Goal: Information Seeking & Learning: Learn about a topic

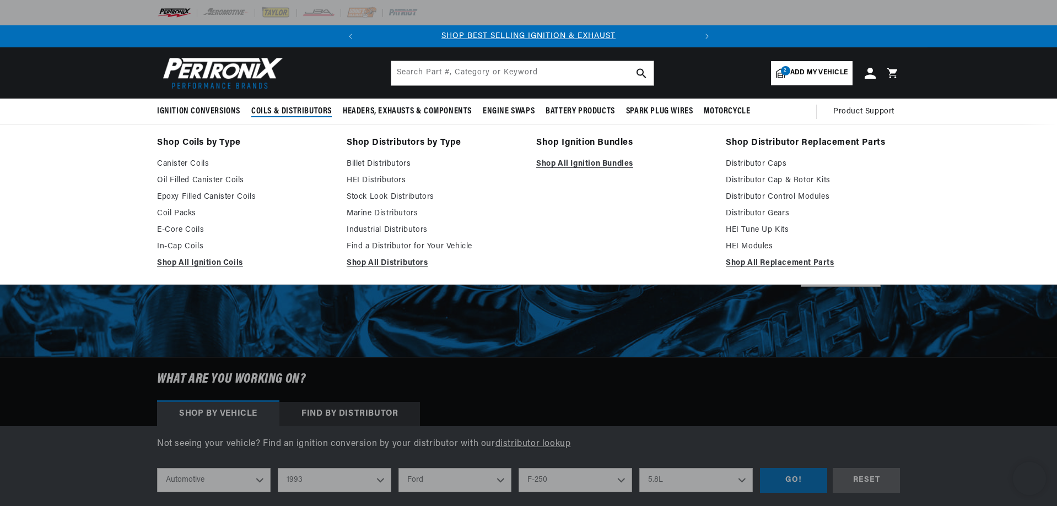
select select "1993"
select select "Ford"
select select "F-250"
select select "5.8L"
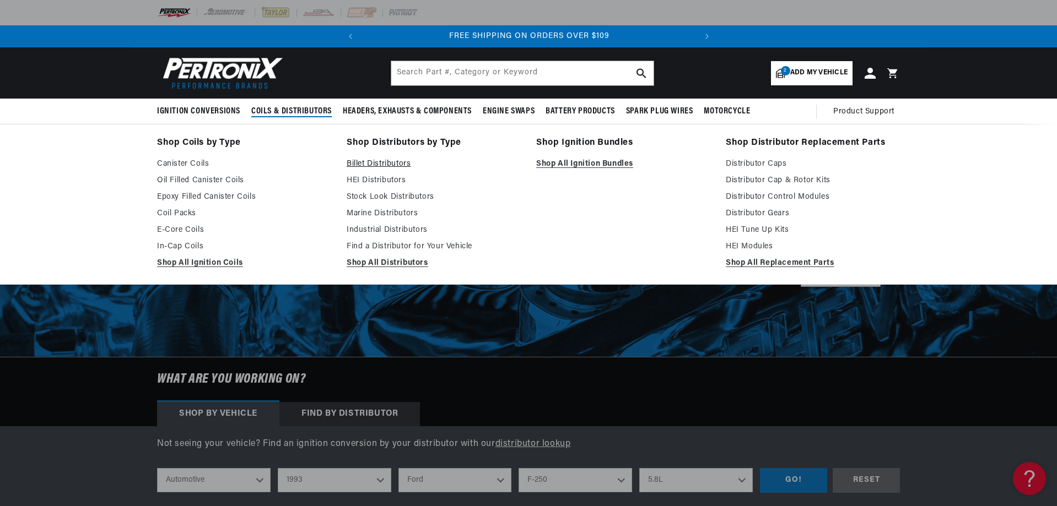
click at [380, 164] on link "Billet Distributors" at bounding box center [434, 164] width 174 height 13
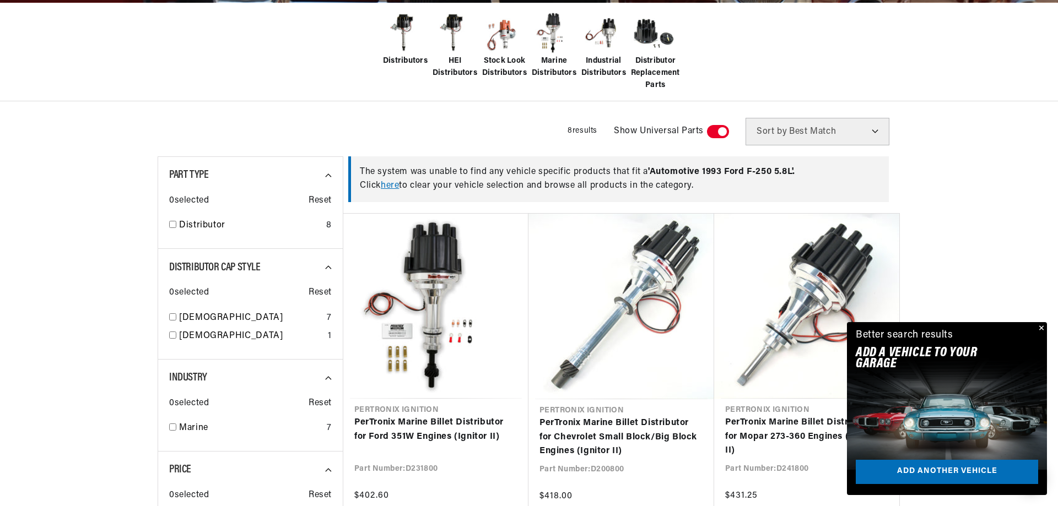
click at [1038, 325] on div "Close dialog FIND THE RIGHT PARTS Take our quick quiz using the button below, a…" at bounding box center [529, 253] width 1058 height 506
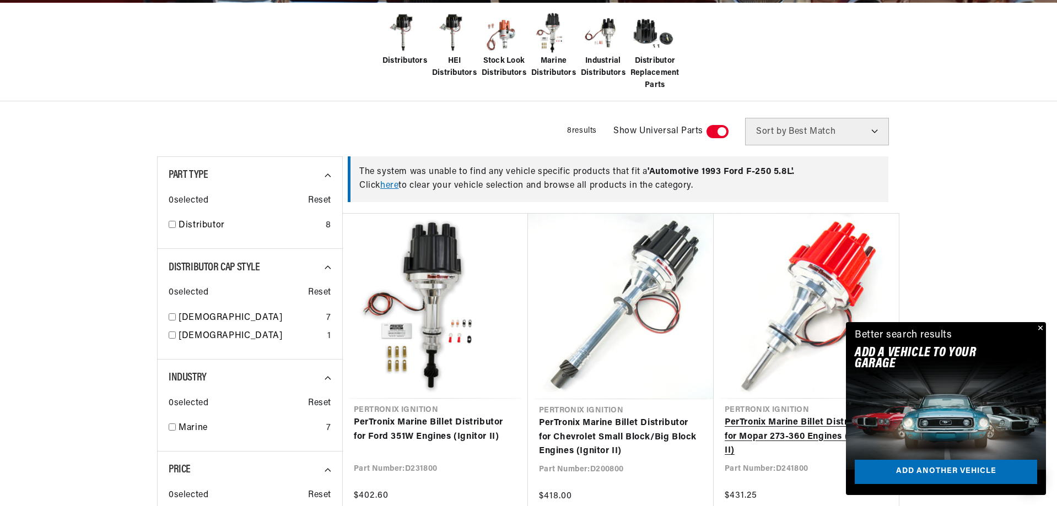
scroll to position [0, 334]
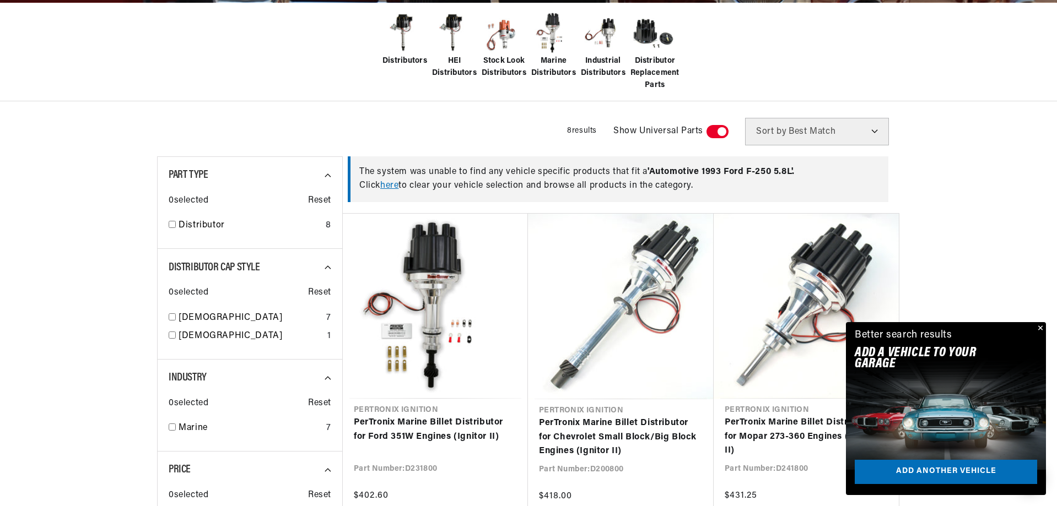
click at [1041, 326] on button "Close" at bounding box center [1038, 328] width 13 height 13
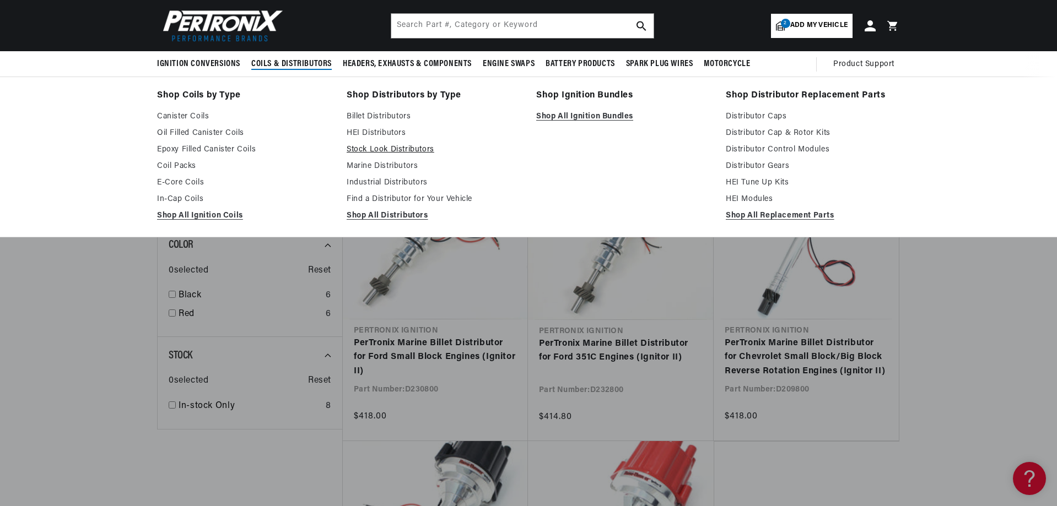
click at [372, 144] on link "Stock Look Distributors" at bounding box center [434, 149] width 174 height 13
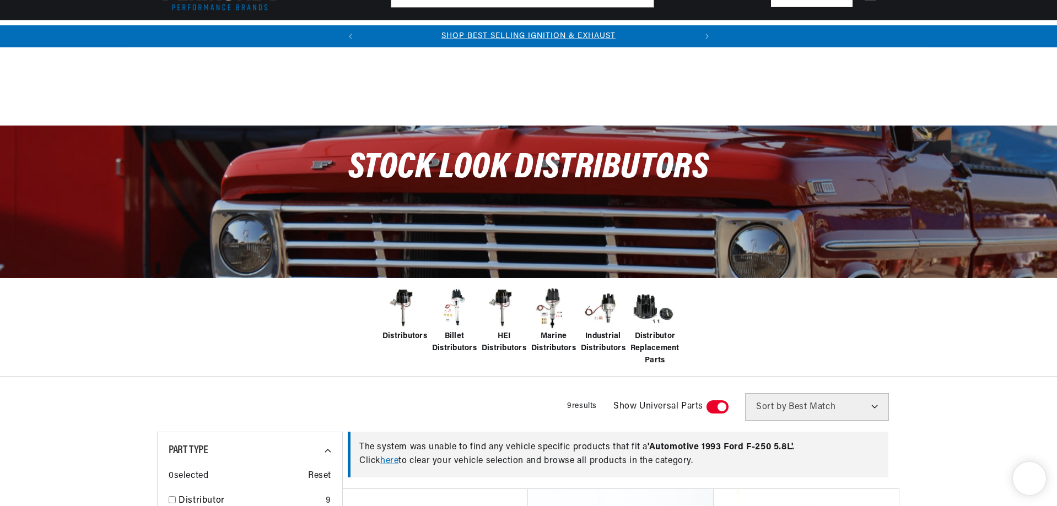
scroll to position [331, 0]
